Goal: Task Accomplishment & Management: Manage account settings

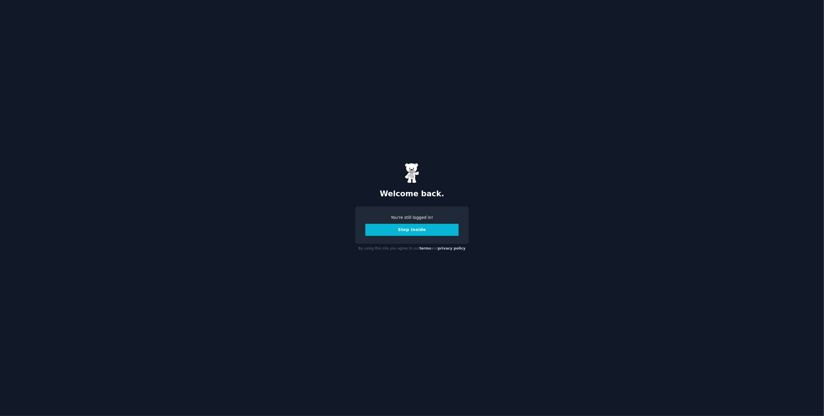
click at [427, 231] on button "Step Inside" at bounding box center [411, 230] width 93 height 12
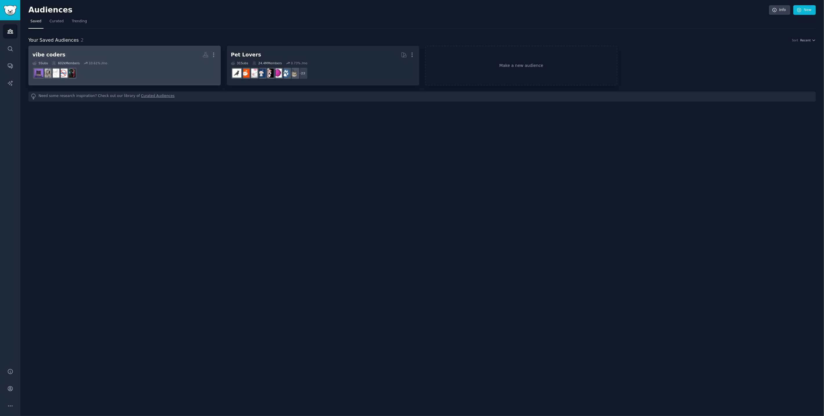
click at [106, 55] on h2 "vibe coders More" at bounding box center [124, 55] width 184 height 10
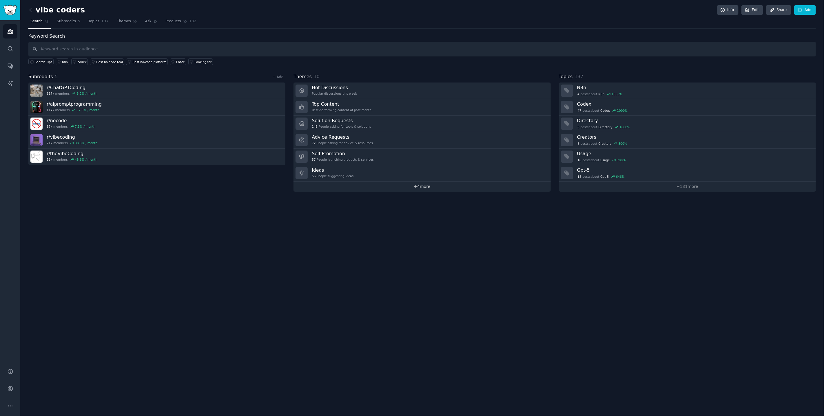
click at [418, 185] on link "+ 4 more" at bounding box center [421, 187] width 257 height 10
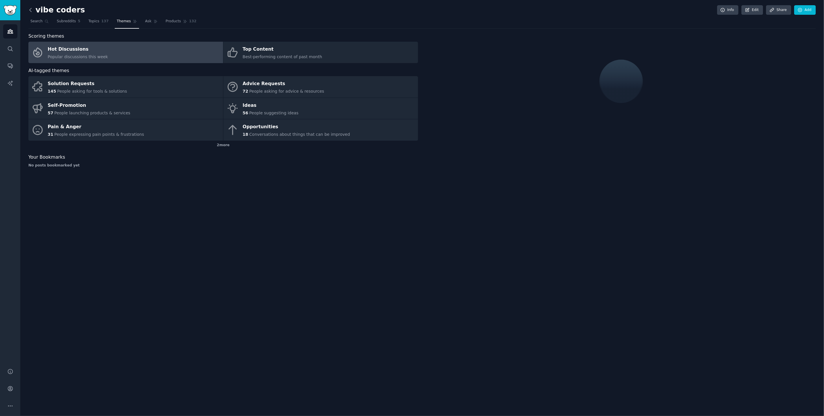
click at [31, 8] on icon at bounding box center [31, 10] width 6 height 6
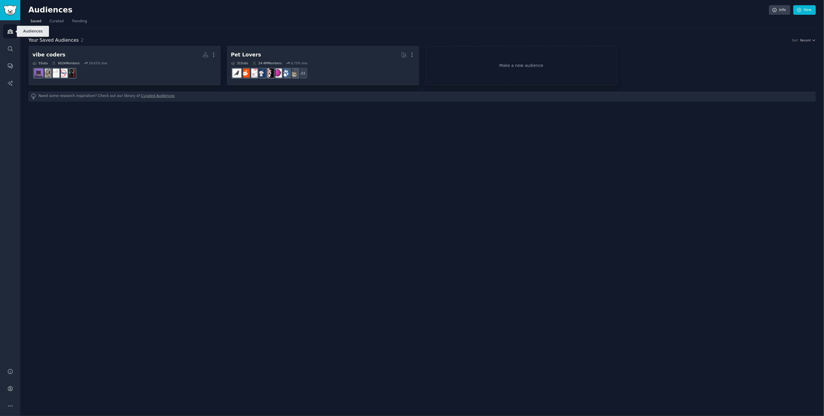
click at [8, 33] on icon "Sidebar" at bounding box center [10, 32] width 5 height 4
click at [11, 52] on link "Search" at bounding box center [10, 49] width 14 height 14
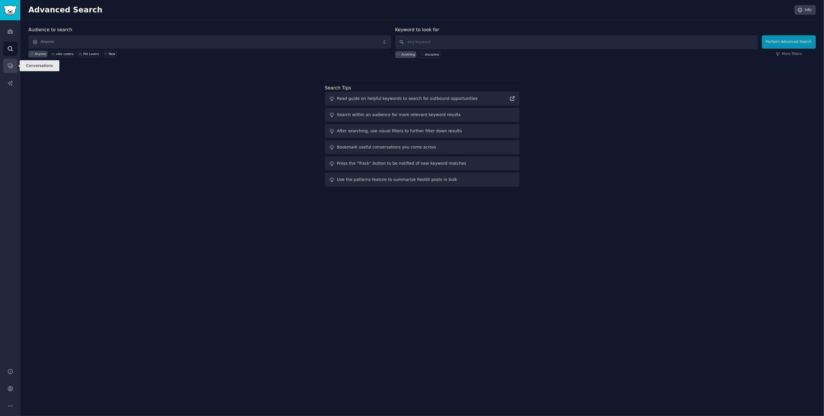
click at [14, 72] on link "Conversations" at bounding box center [10, 66] width 14 height 14
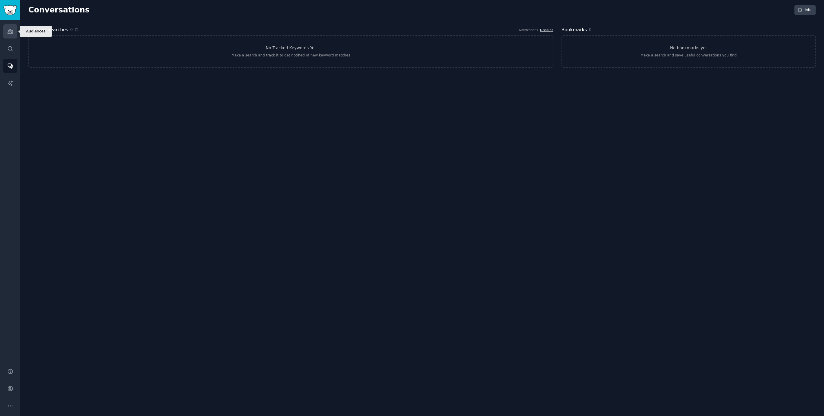
click at [9, 34] on icon "Sidebar" at bounding box center [10, 32] width 5 height 4
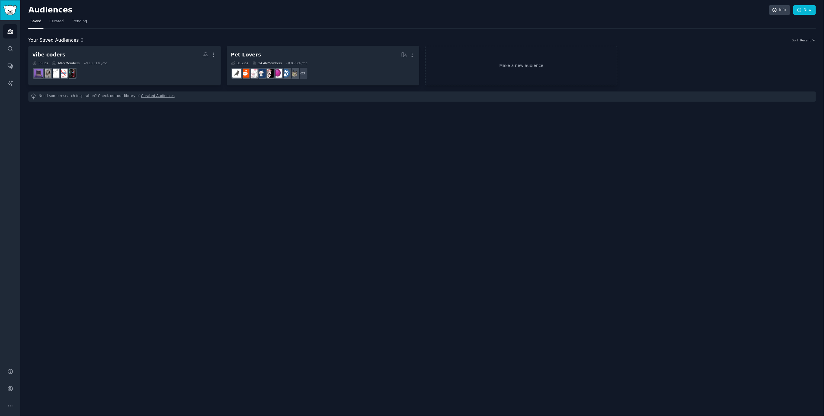
click at [11, 11] on img "Sidebar" at bounding box center [9, 10] width 13 height 10
click at [39, 11] on h2 "Audiences" at bounding box center [398, 10] width 740 height 9
click at [13, 53] on link "Search" at bounding box center [10, 49] width 14 height 14
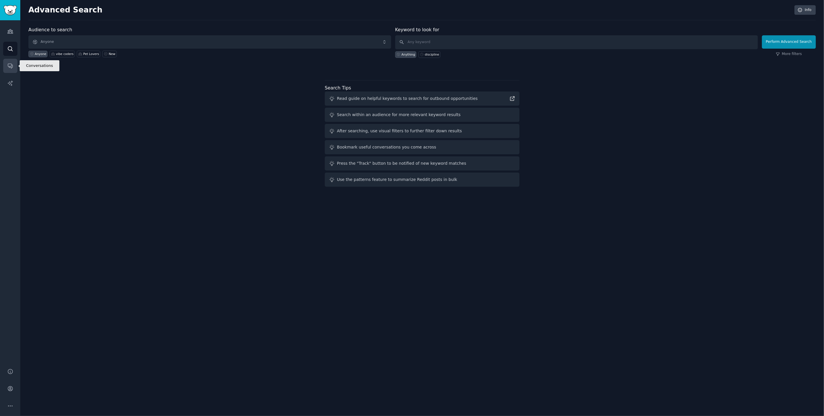
click at [13, 65] on icon "Sidebar" at bounding box center [10, 66] width 6 height 6
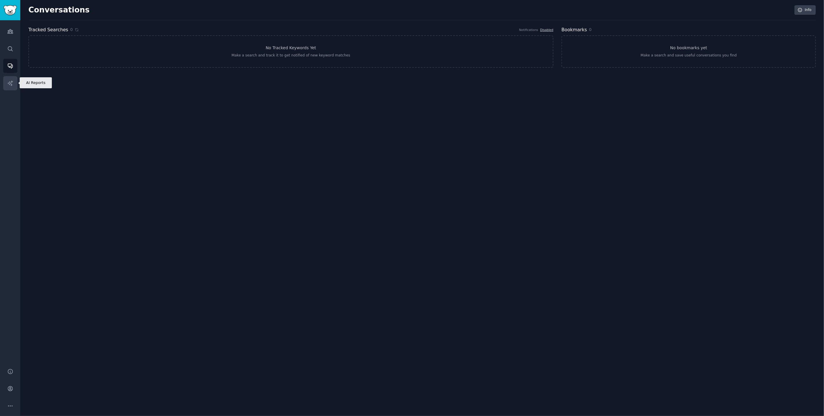
click at [12, 81] on icon "Sidebar" at bounding box center [10, 83] width 6 height 6
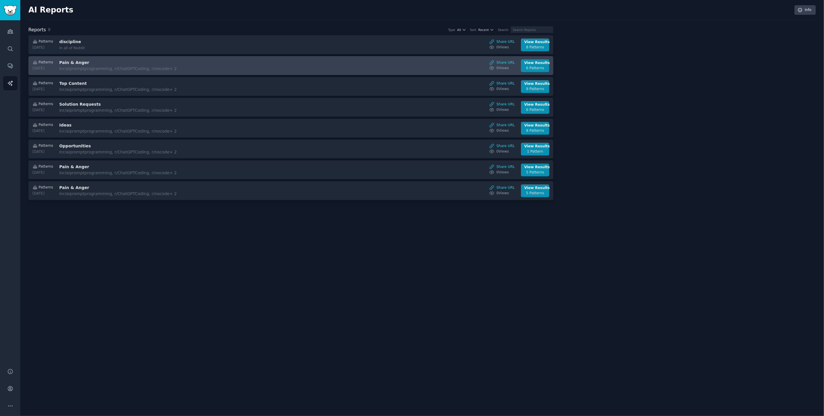
click at [180, 66] on div "Patterns [DATE] Pain & Anger In r/aipromptprogramming, r/ChatGPTCoding, r/nocod…" at bounding box center [291, 65] width 519 height 13
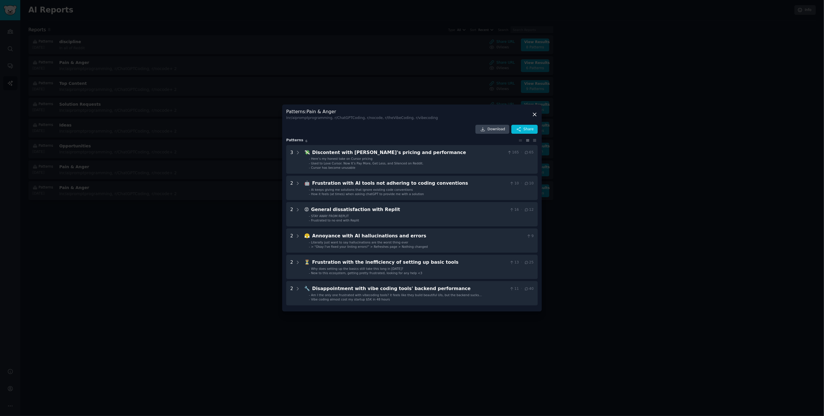
click at [229, 273] on div at bounding box center [412, 208] width 824 height 416
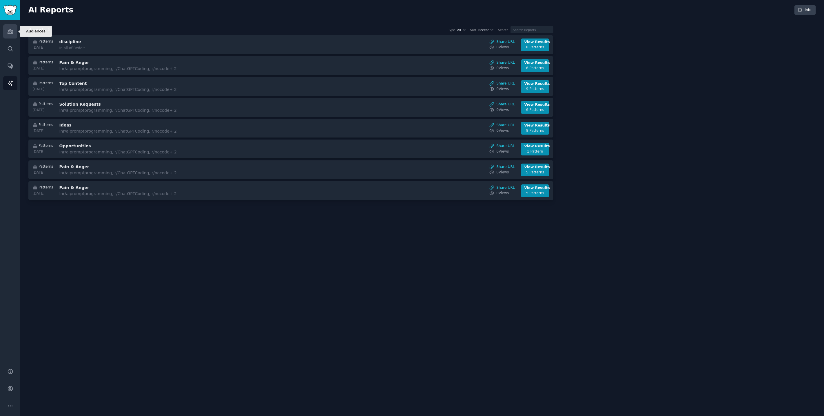
click at [9, 30] on icon "Sidebar" at bounding box center [10, 32] width 5 height 4
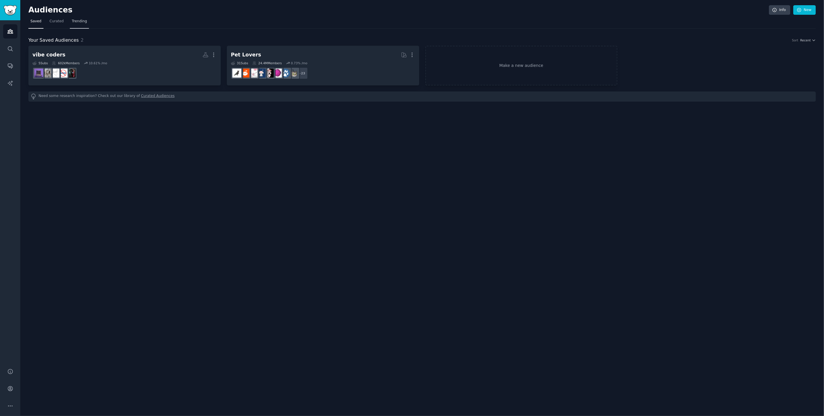
click at [78, 23] on span "Trending" at bounding box center [79, 21] width 15 height 5
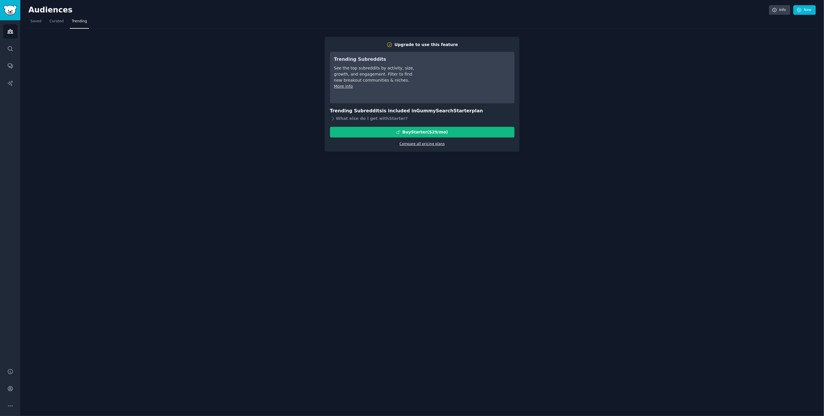
click at [423, 144] on link "Compare all pricing plans" at bounding box center [421, 144] width 45 height 4
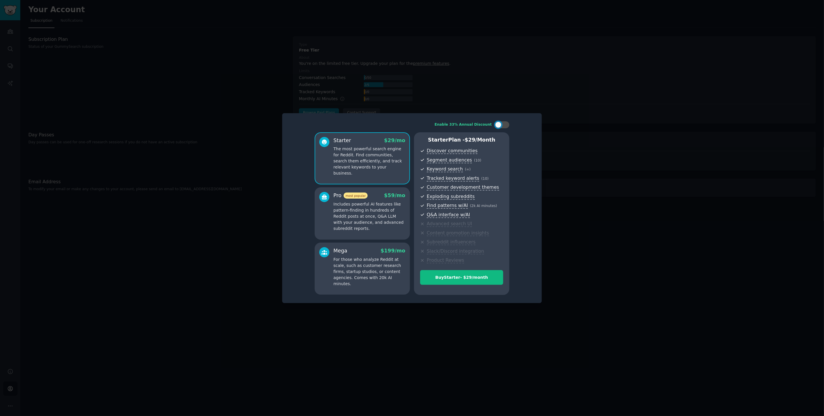
click at [579, 117] on div at bounding box center [412, 208] width 824 height 416
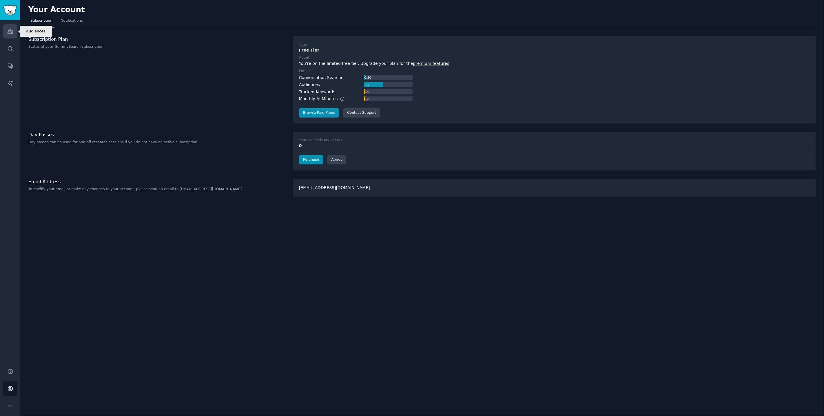
click at [8, 32] on icon "Sidebar" at bounding box center [10, 31] width 6 height 6
